Goal: Navigation & Orientation: Find specific page/section

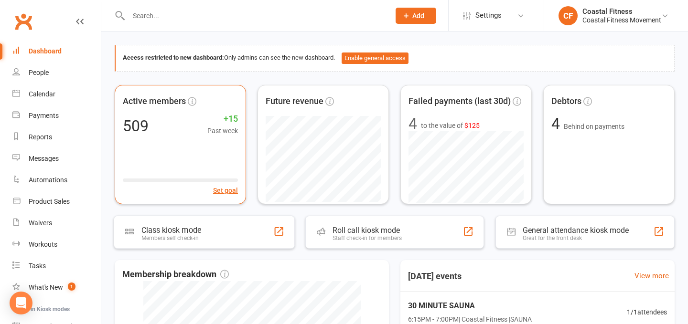
scroll to position [16, 0]
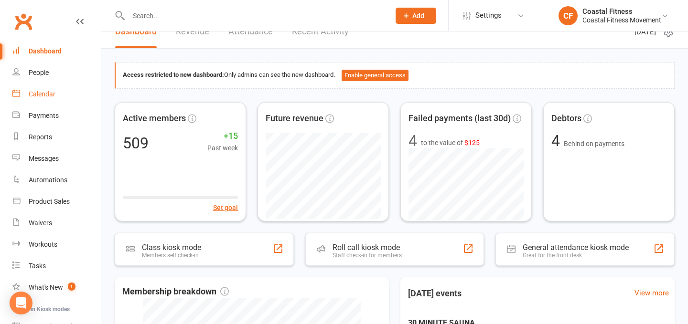
click at [39, 96] on div "Calendar" at bounding box center [42, 94] width 27 height 8
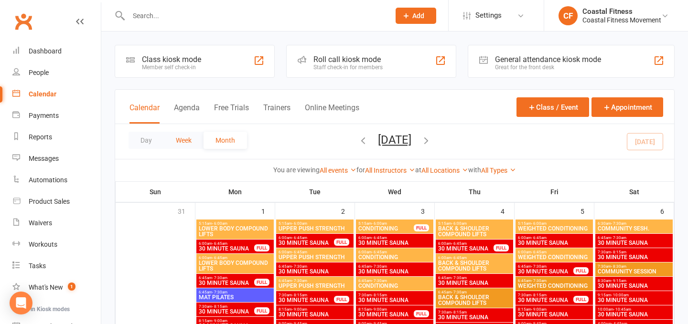
click at [184, 144] on button "Week" at bounding box center [184, 140] width 40 height 17
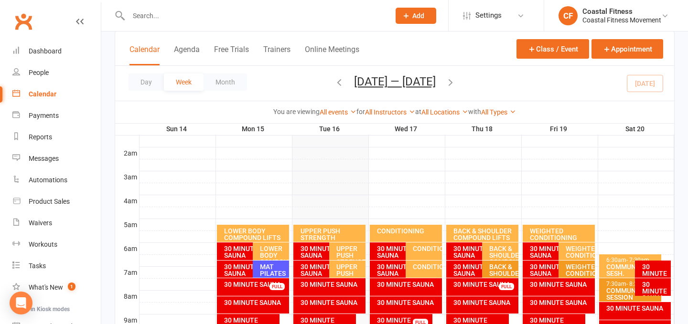
scroll to position [131, 0]
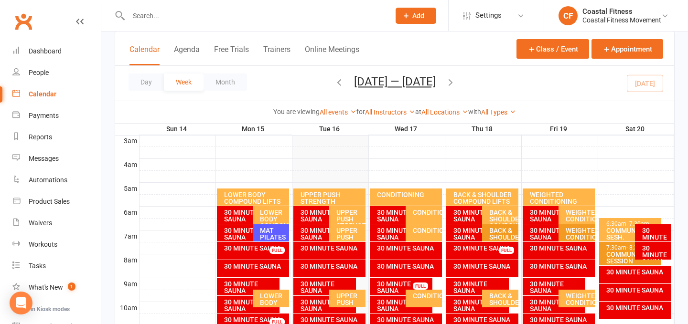
click at [426, 195] on div "CONDITIONING" at bounding box center [407, 194] width 63 height 7
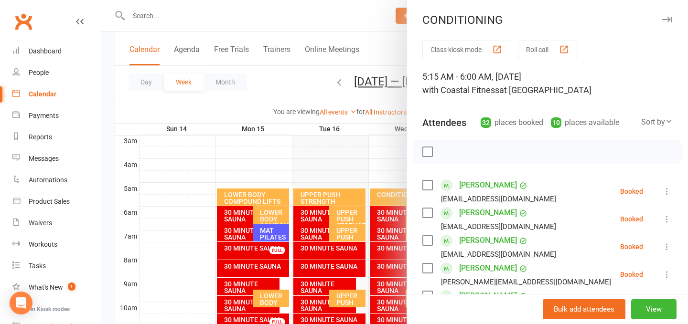
click at [671, 17] on icon "button" at bounding box center [667, 20] width 10 height 6
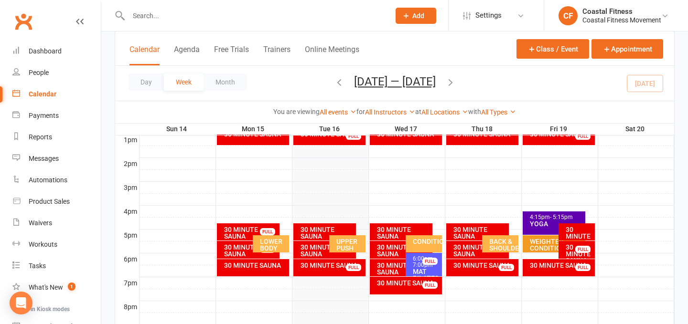
scroll to position [389, 0]
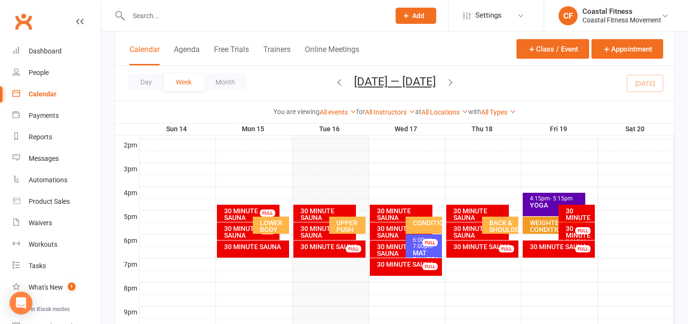
click at [424, 252] on div "MAT PILATES" at bounding box center [426, 256] width 28 height 13
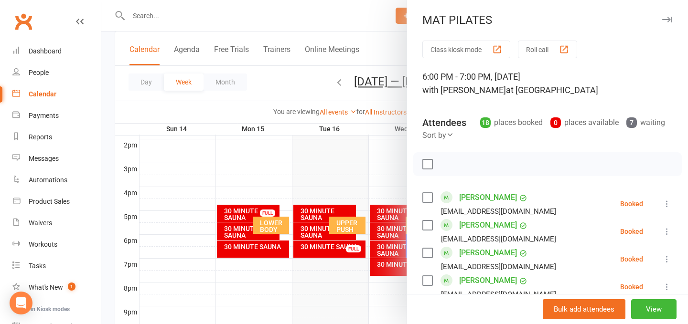
click at [669, 18] on icon "button" at bounding box center [667, 20] width 10 height 6
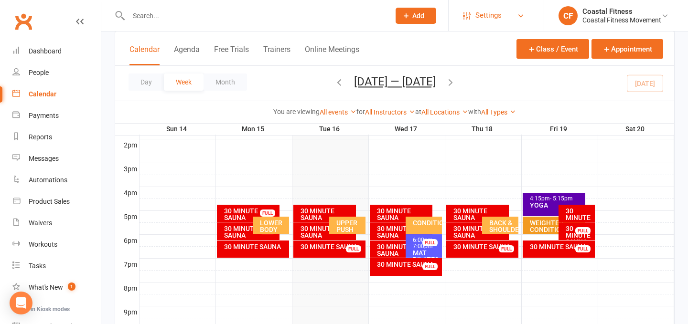
click at [515, 17] on link "Settings" at bounding box center [496, 15] width 66 height 21
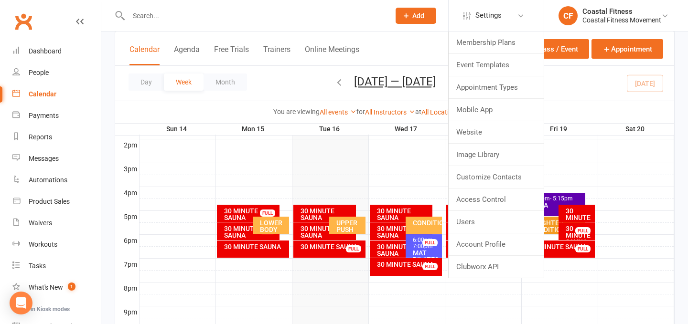
click at [386, 51] on div "Calendar Agenda Free Trials Trainers Online Meetings Class / Event Appointment" at bounding box center [394, 49] width 559 height 34
